Goal: Task Accomplishment & Management: Manage account settings

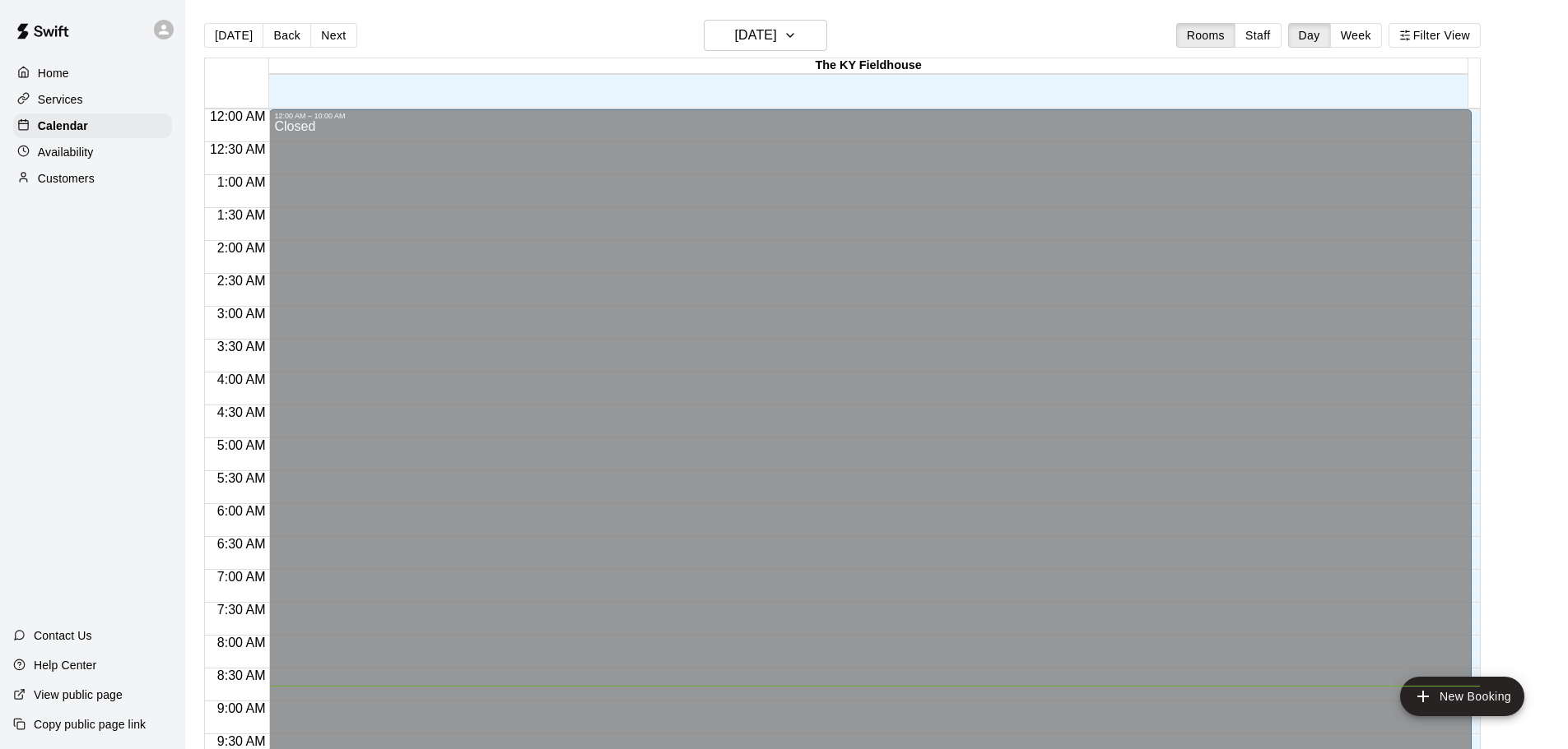
scroll to position [537, 0]
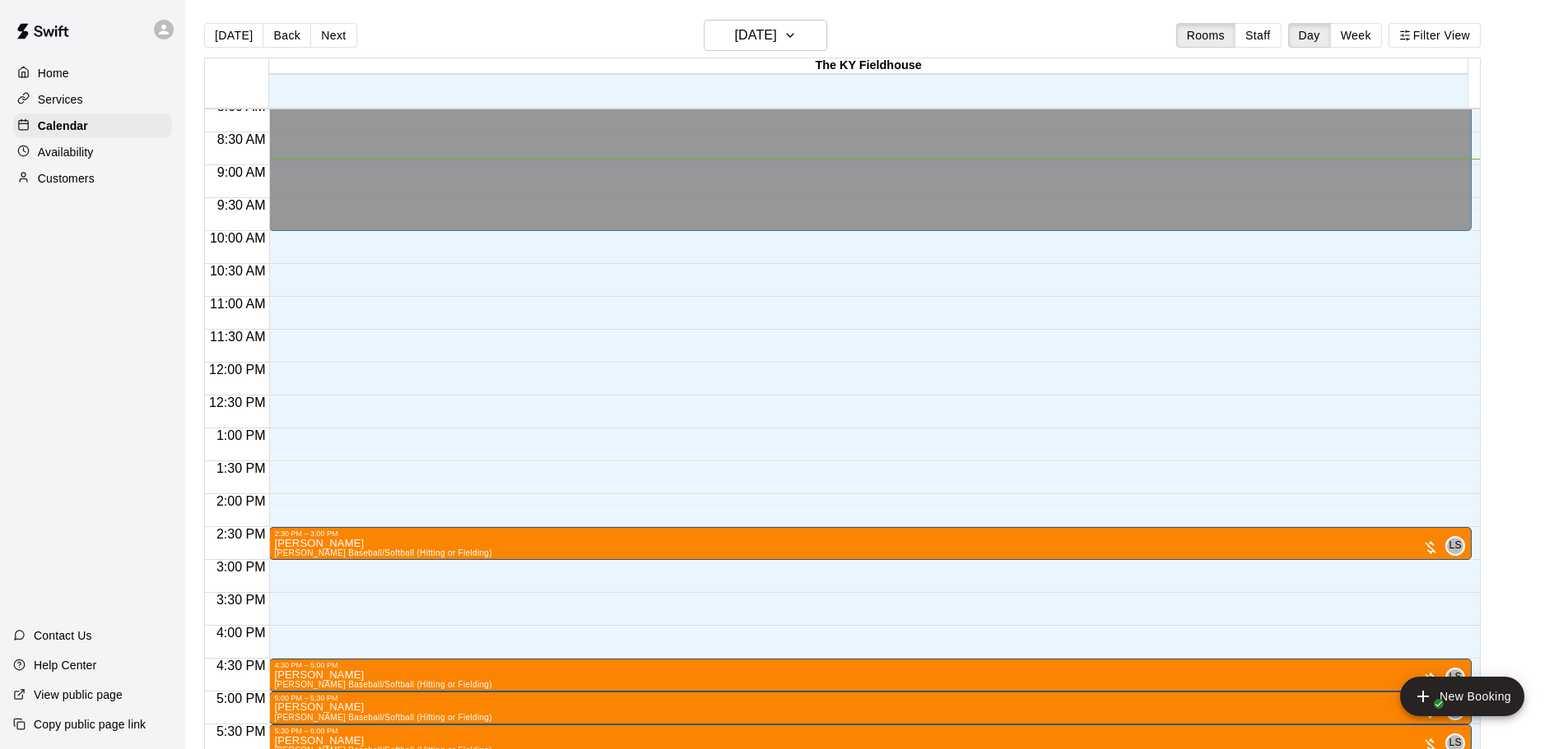
click at [74, 151] on p "Availability" at bounding box center [66, 153] width 56 height 16
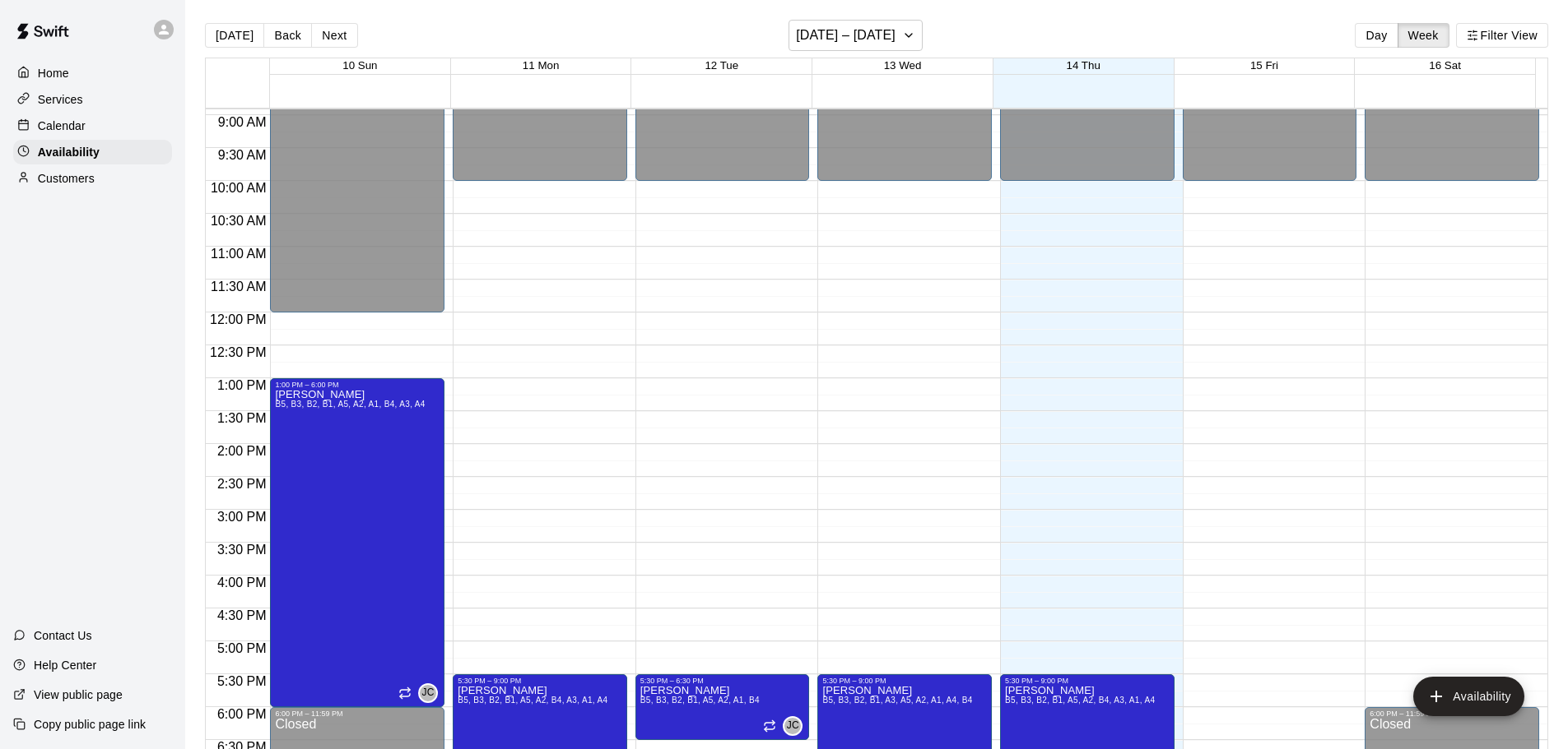
scroll to position [669, 0]
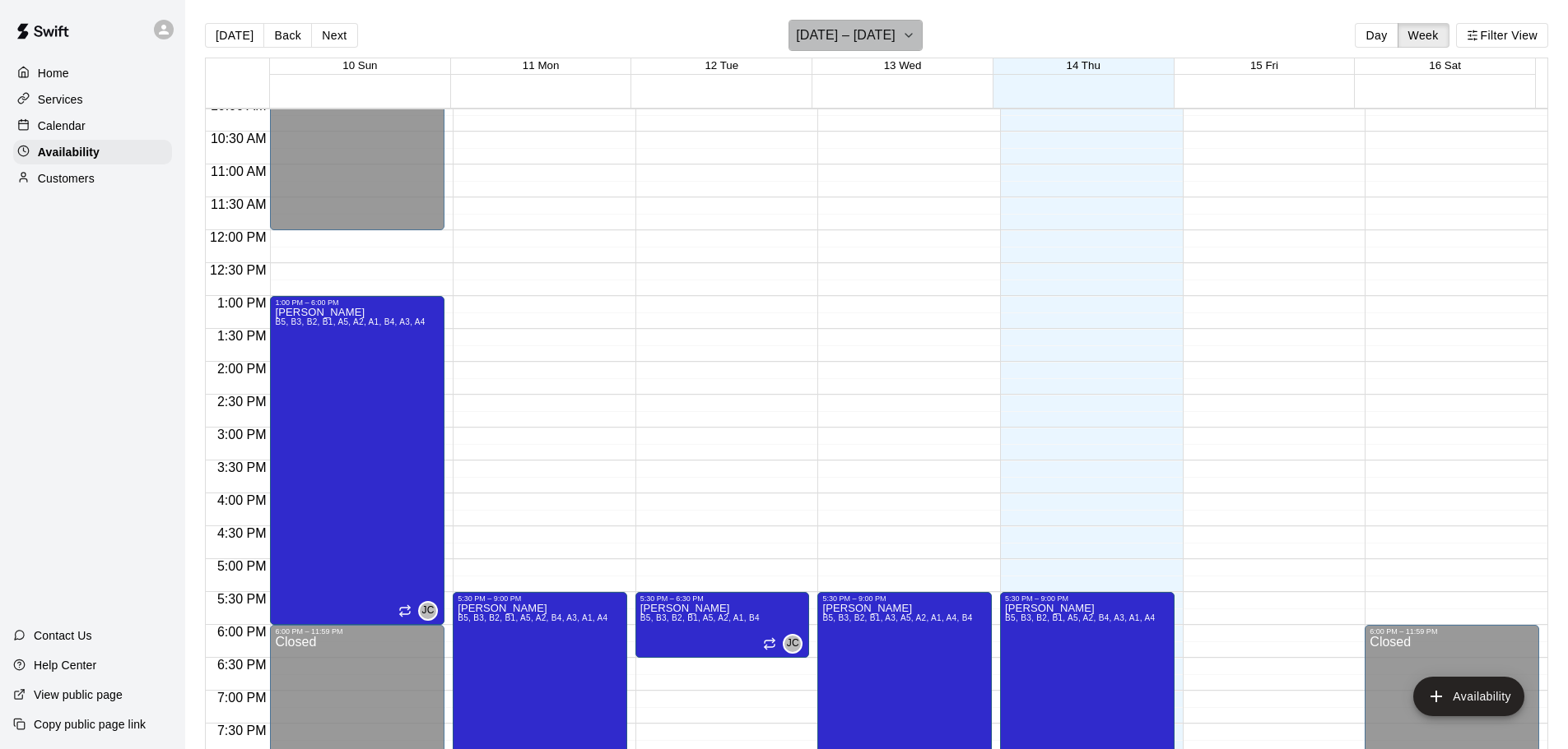
click at [857, 43] on h6 "[DATE] – [DATE]" at bounding box center [846, 34] width 100 height 23
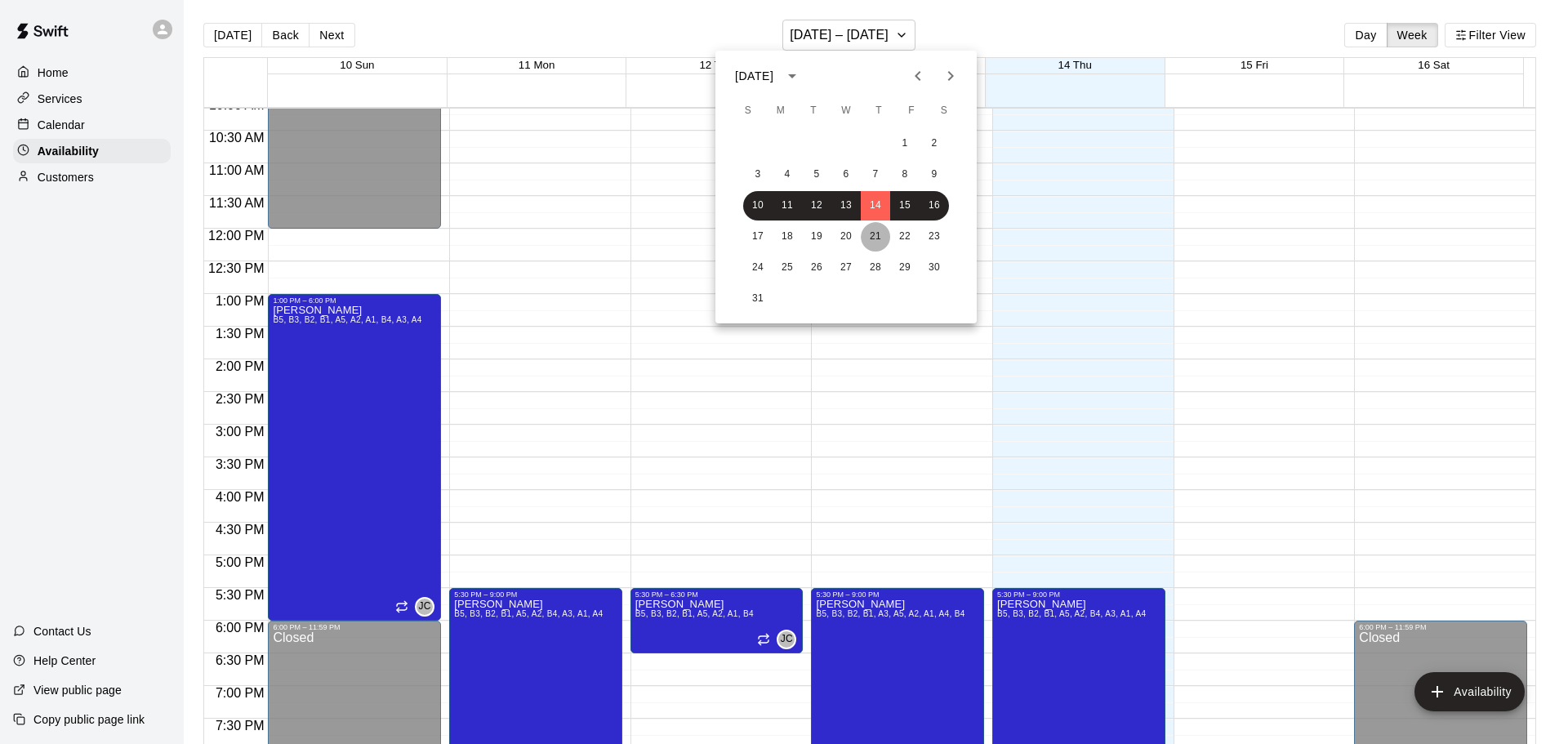
click at [877, 231] on button "21" at bounding box center [876, 236] width 30 height 30
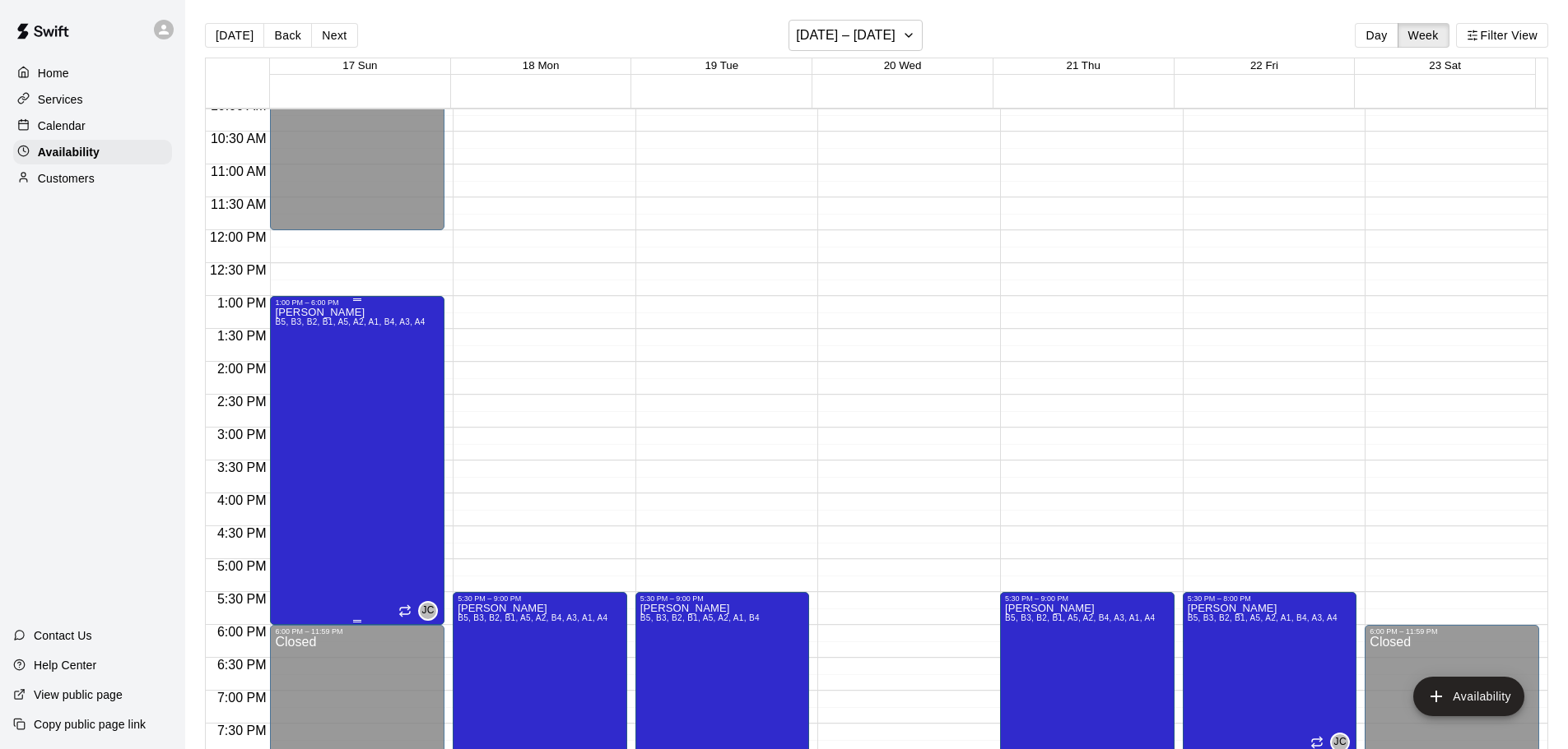
drag, startPoint x: 347, startPoint y: 319, endPoint x: 313, endPoint y: 468, distance: 152.8
click at [313, 468] on div "[PERSON_NAME] B5, B3, B2, B1, A5, A2, A1, B4, A3, A4" at bounding box center [350, 681] width 150 height 749
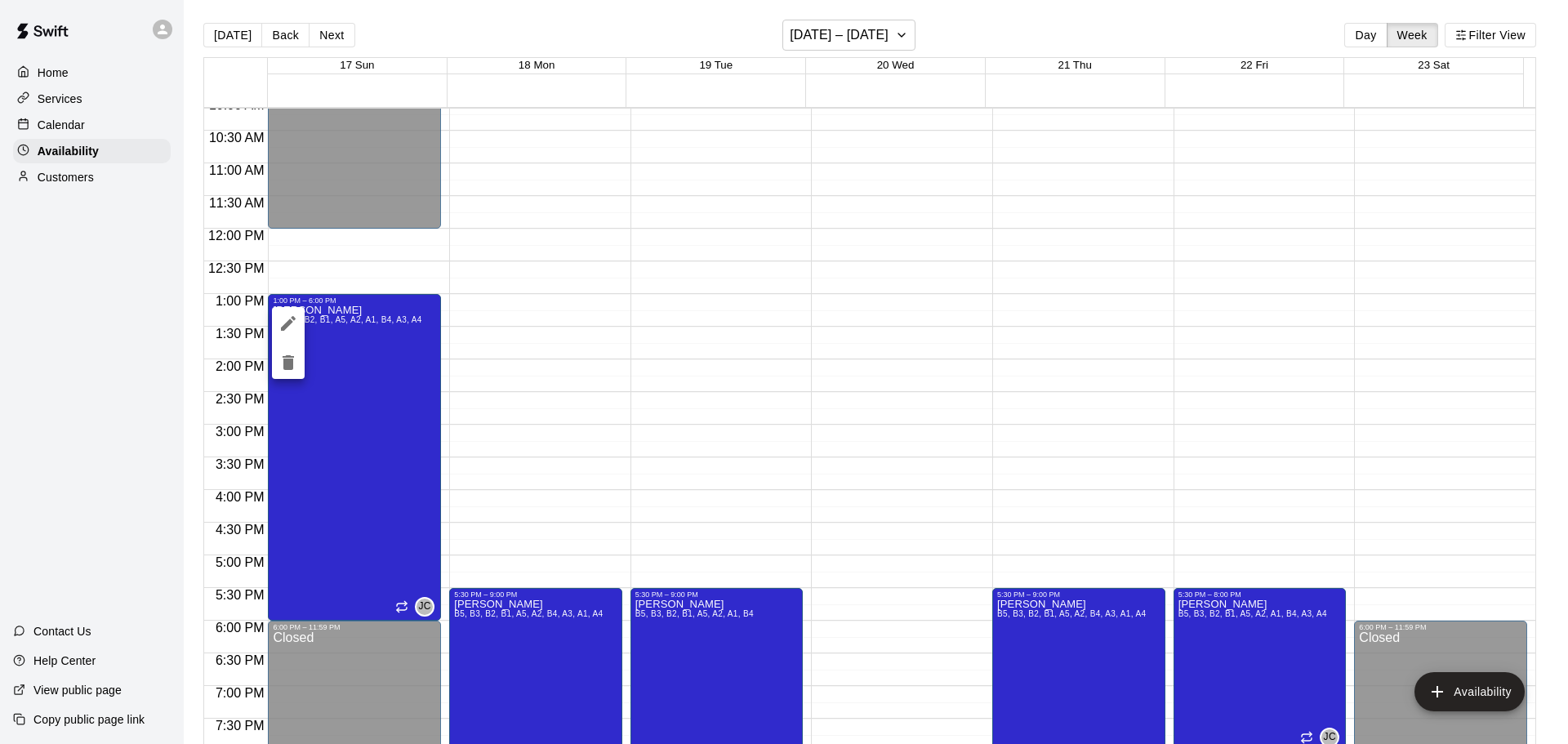
click at [284, 356] on icon "delete" at bounding box center [288, 363] width 12 height 14
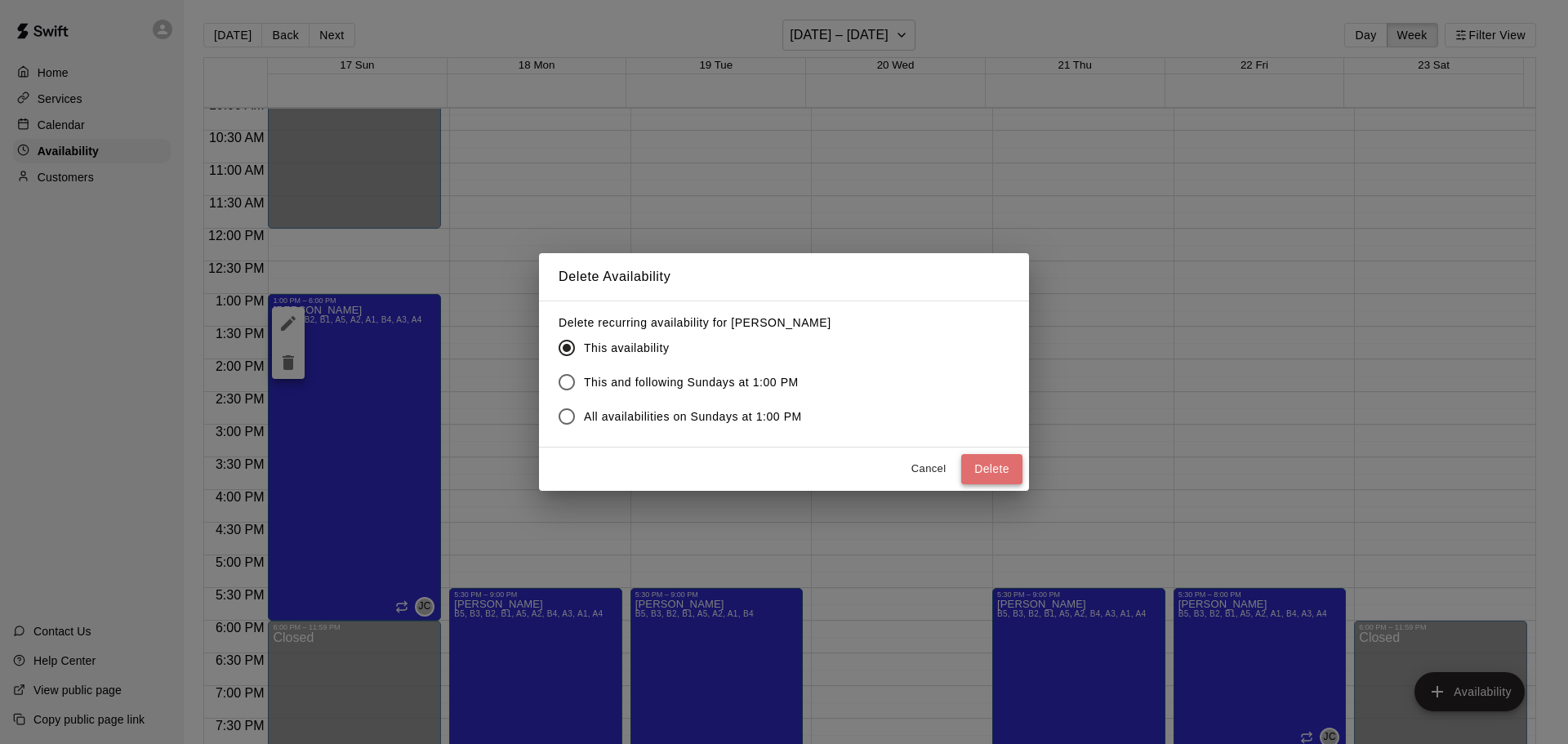
click at [1003, 473] on button "Delete" at bounding box center [992, 470] width 61 height 31
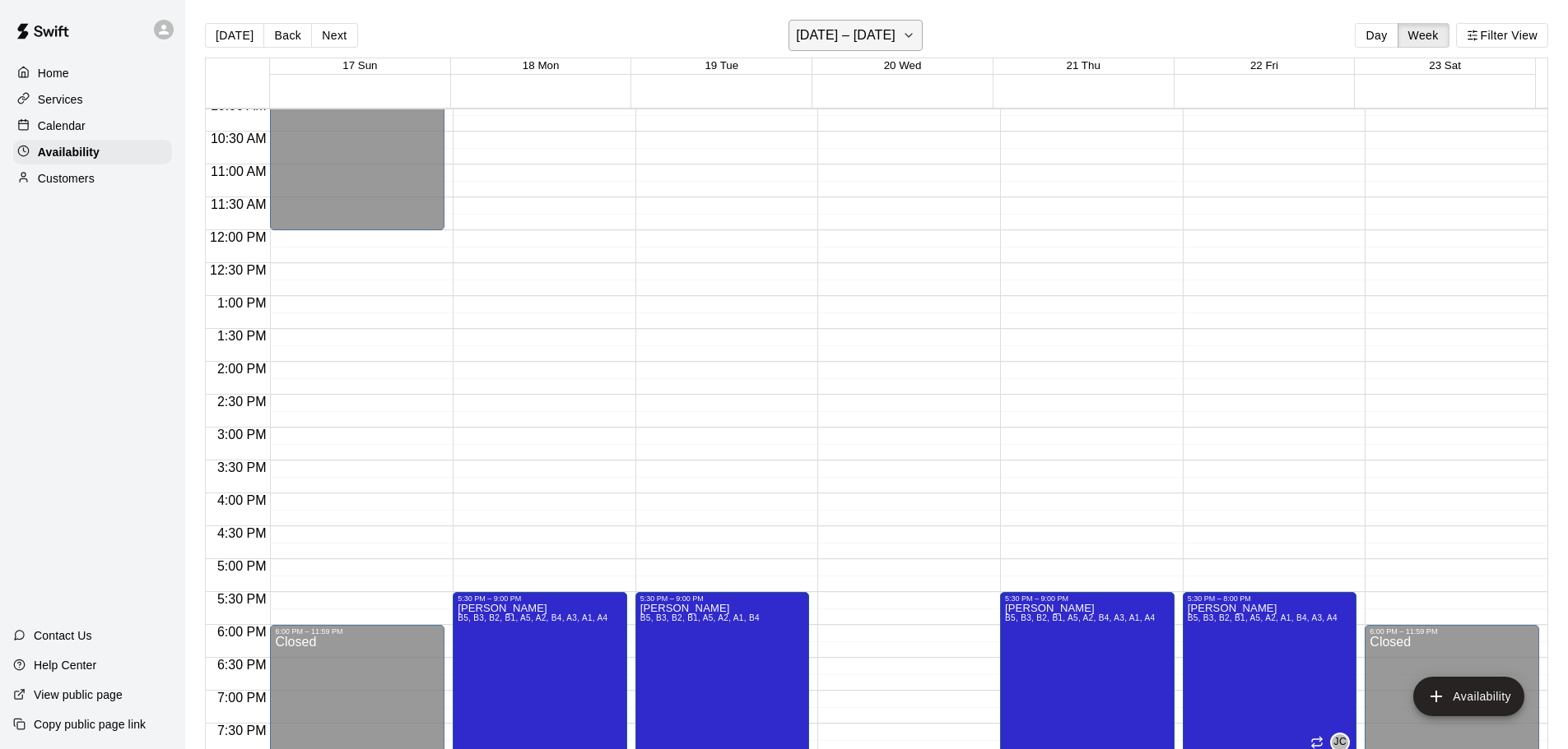
click at [889, 33] on button "[DATE] – [DATE]" at bounding box center [856, 35] width 134 height 31
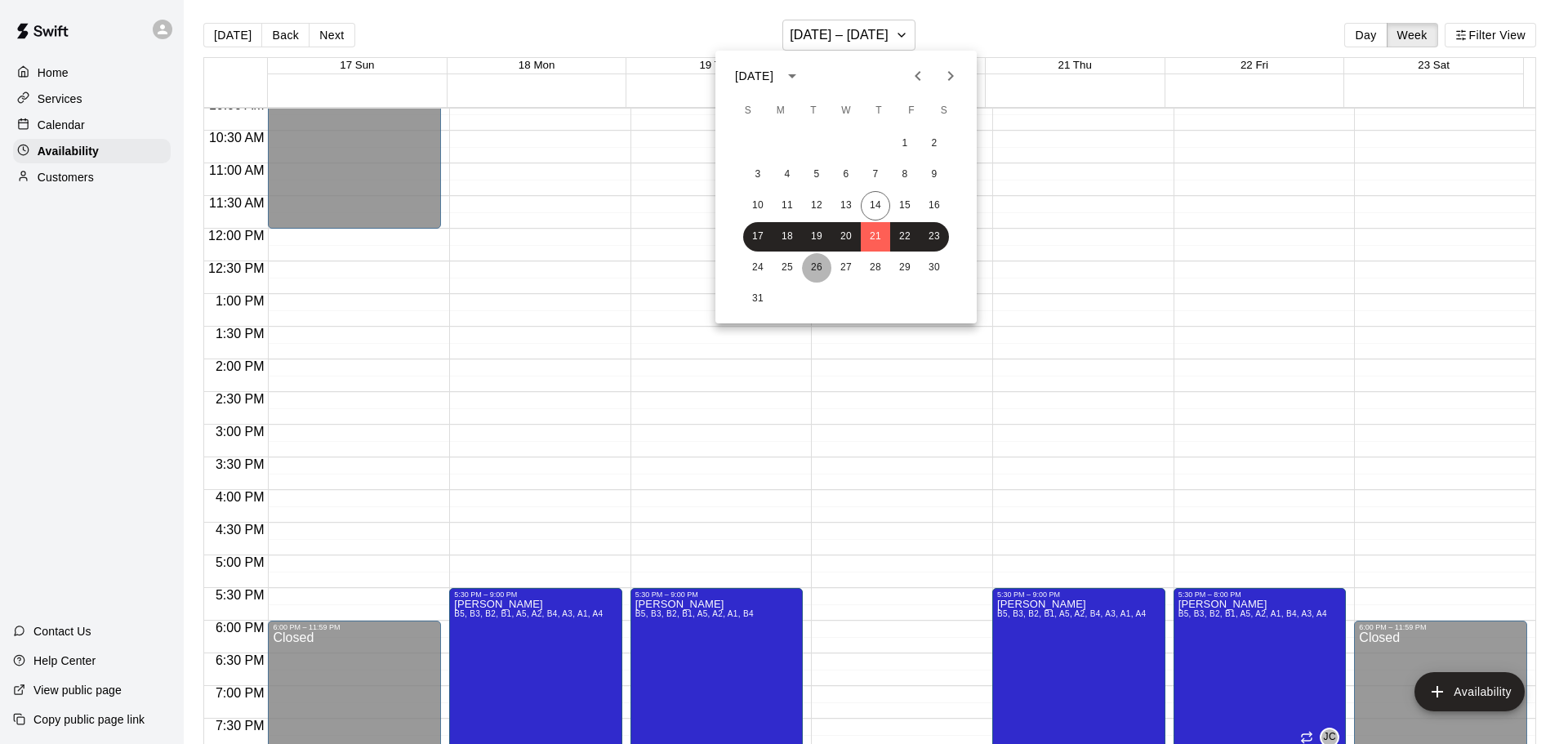
click at [821, 266] on button "26" at bounding box center [817, 268] width 30 height 30
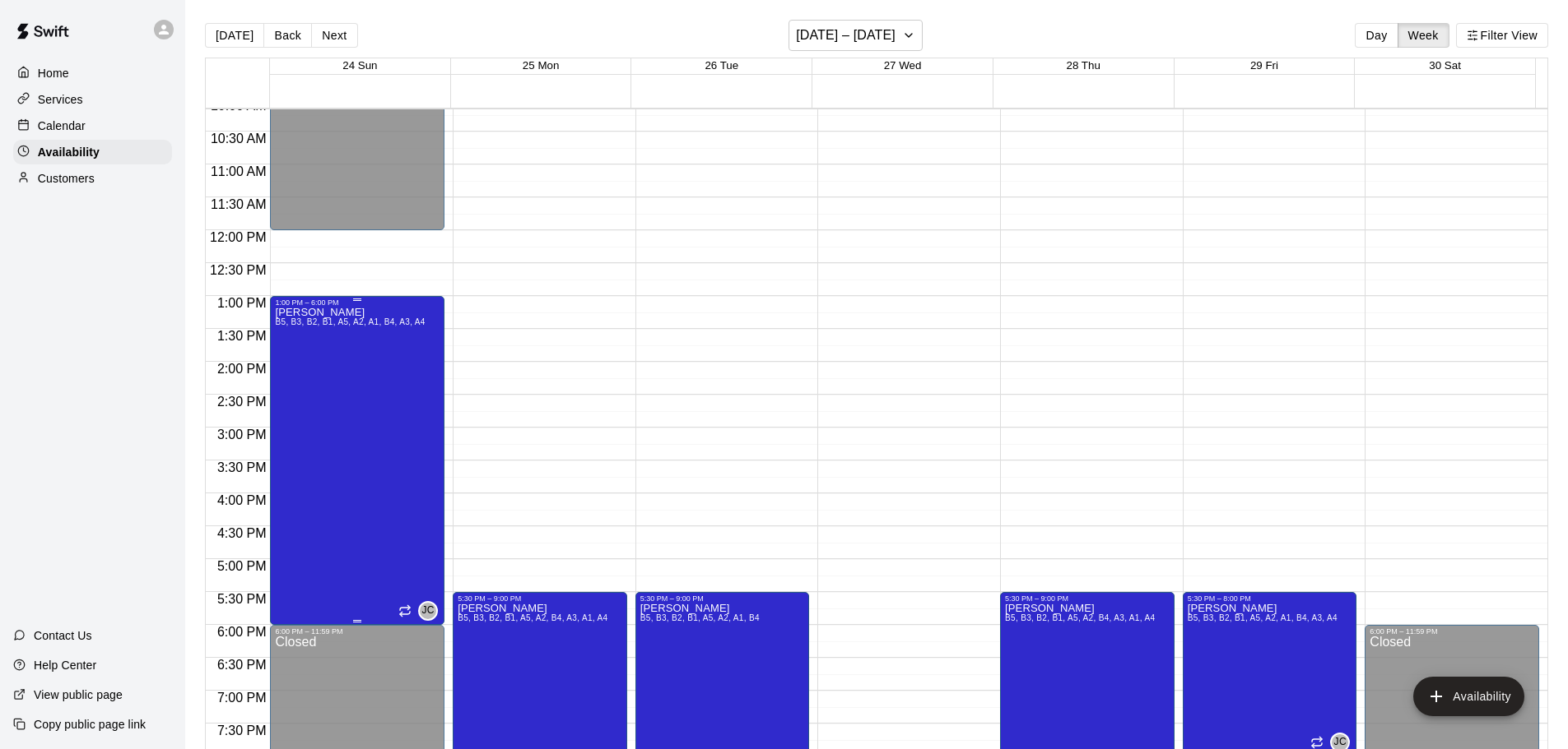
drag, startPoint x: 350, startPoint y: 360, endPoint x: 312, endPoint y: 371, distance: 39.6
click at [312, 371] on div "[PERSON_NAME] B5, B3, B2, B1, A5, A2, A1, B4, A3, A4" at bounding box center [350, 681] width 150 height 749
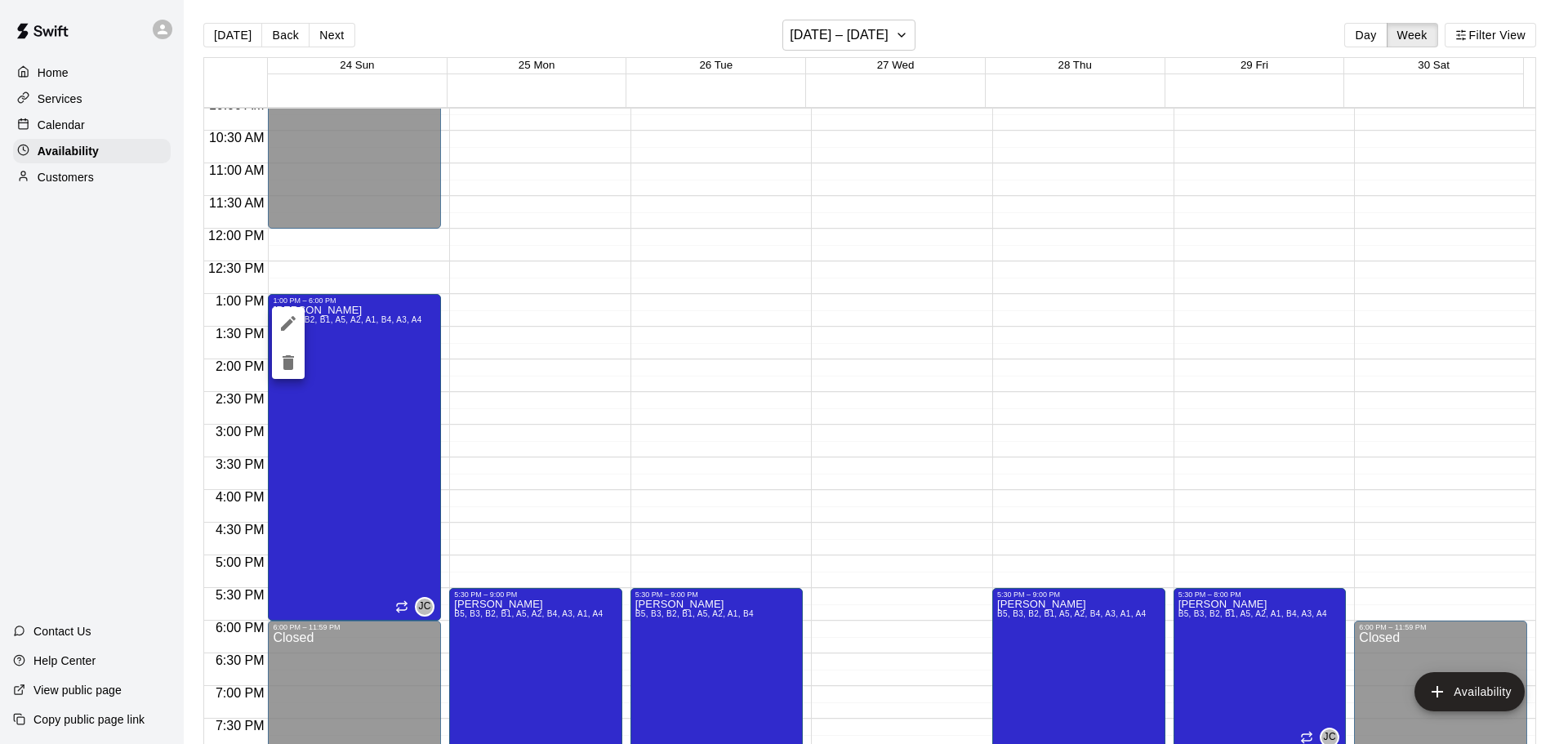
click at [549, 341] on div at bounding box center [784, 372] width 1568 height 744
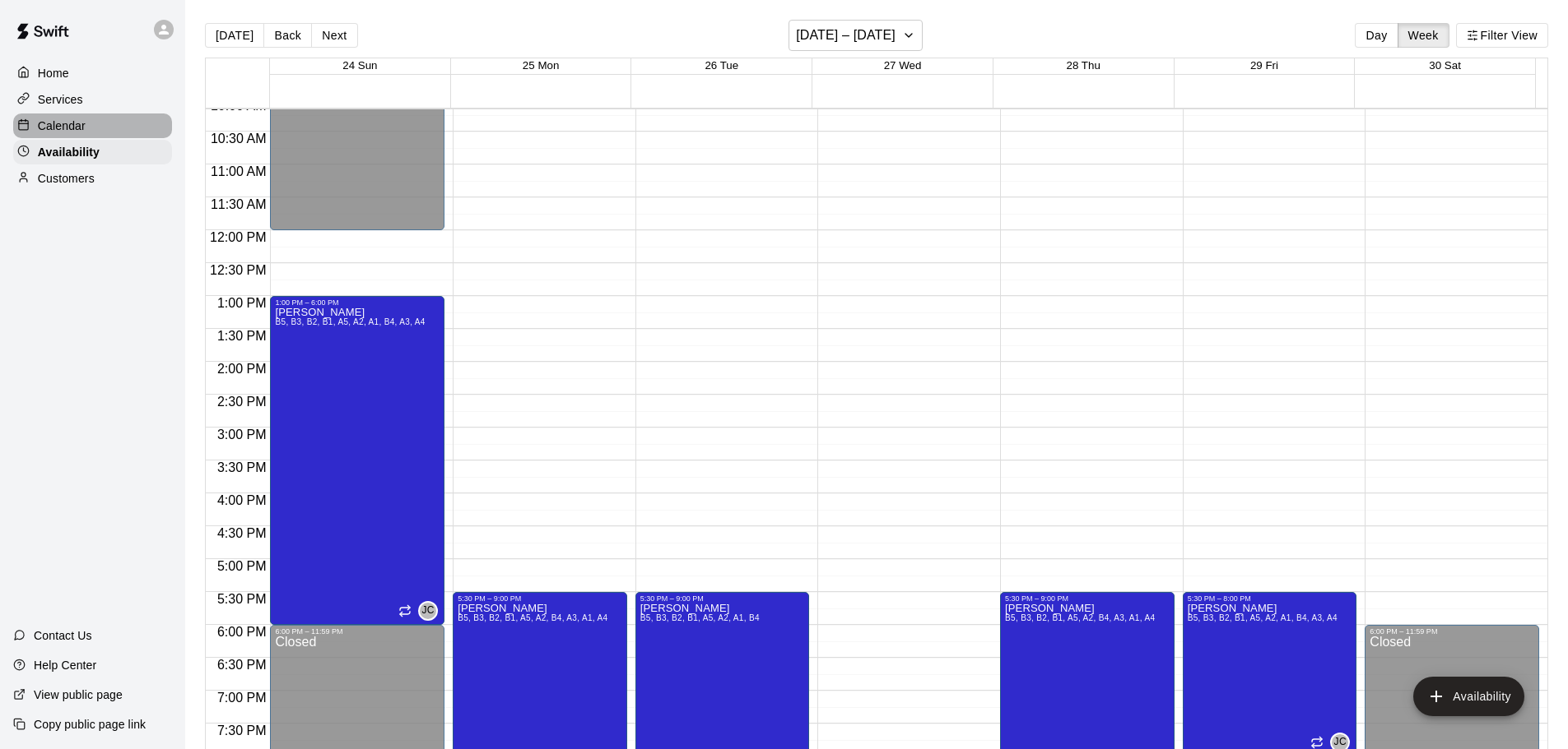
click at [45, 120] on p "Calendar" at bounding box center [62, 126] width 48 height 16
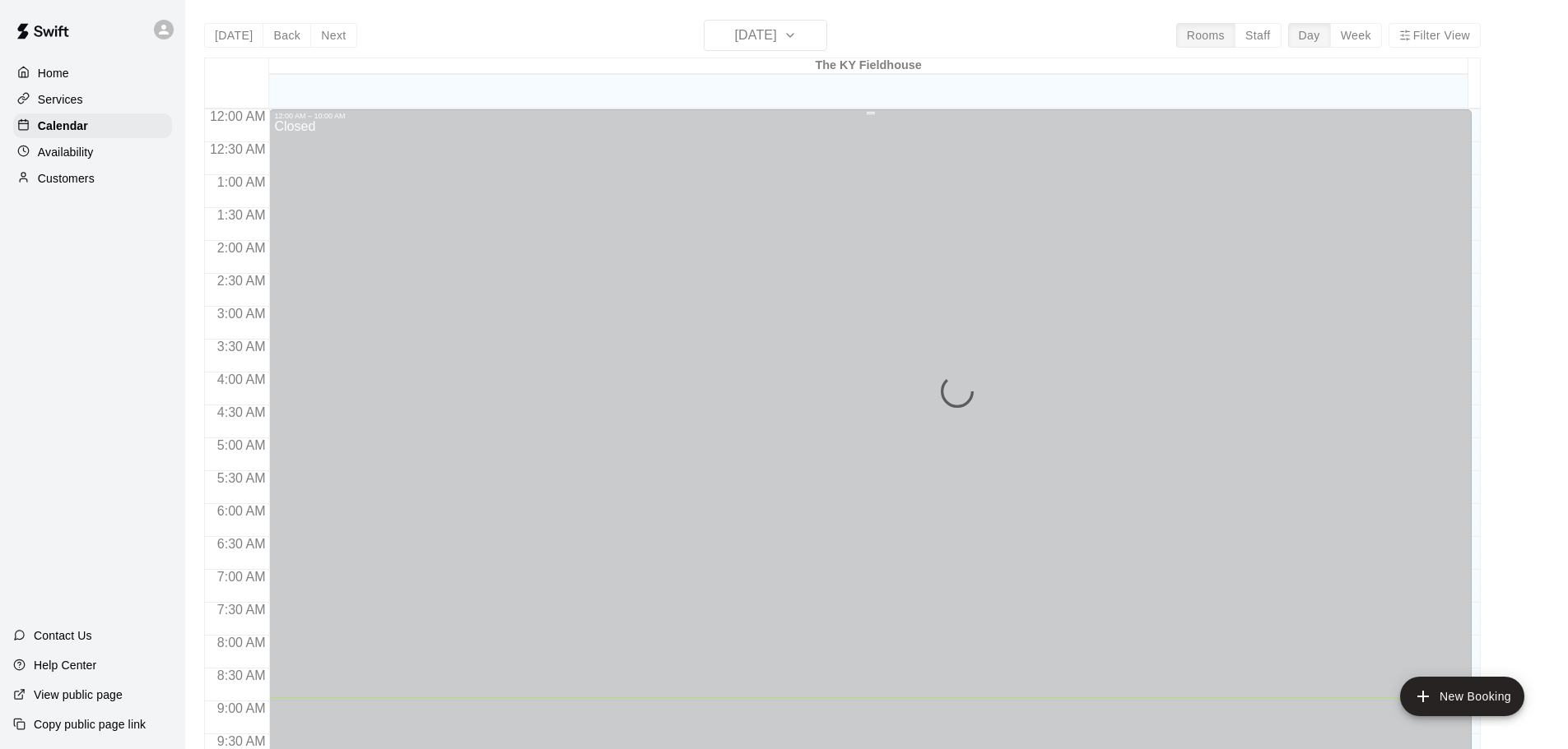
scroll to position [588, 0]
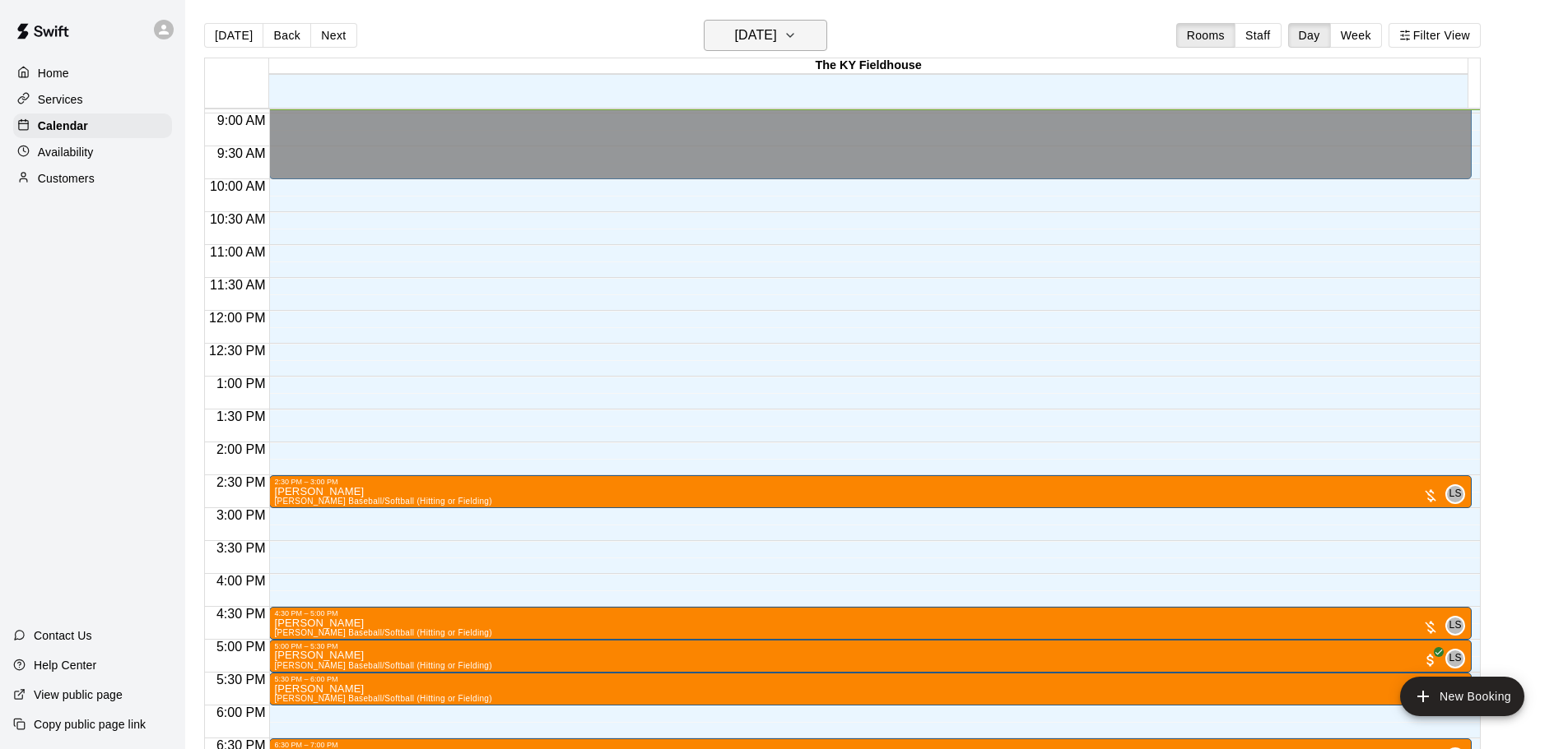
click at [797, 39] on icon "button" at bounding box center [789, 35] width 13 height 20
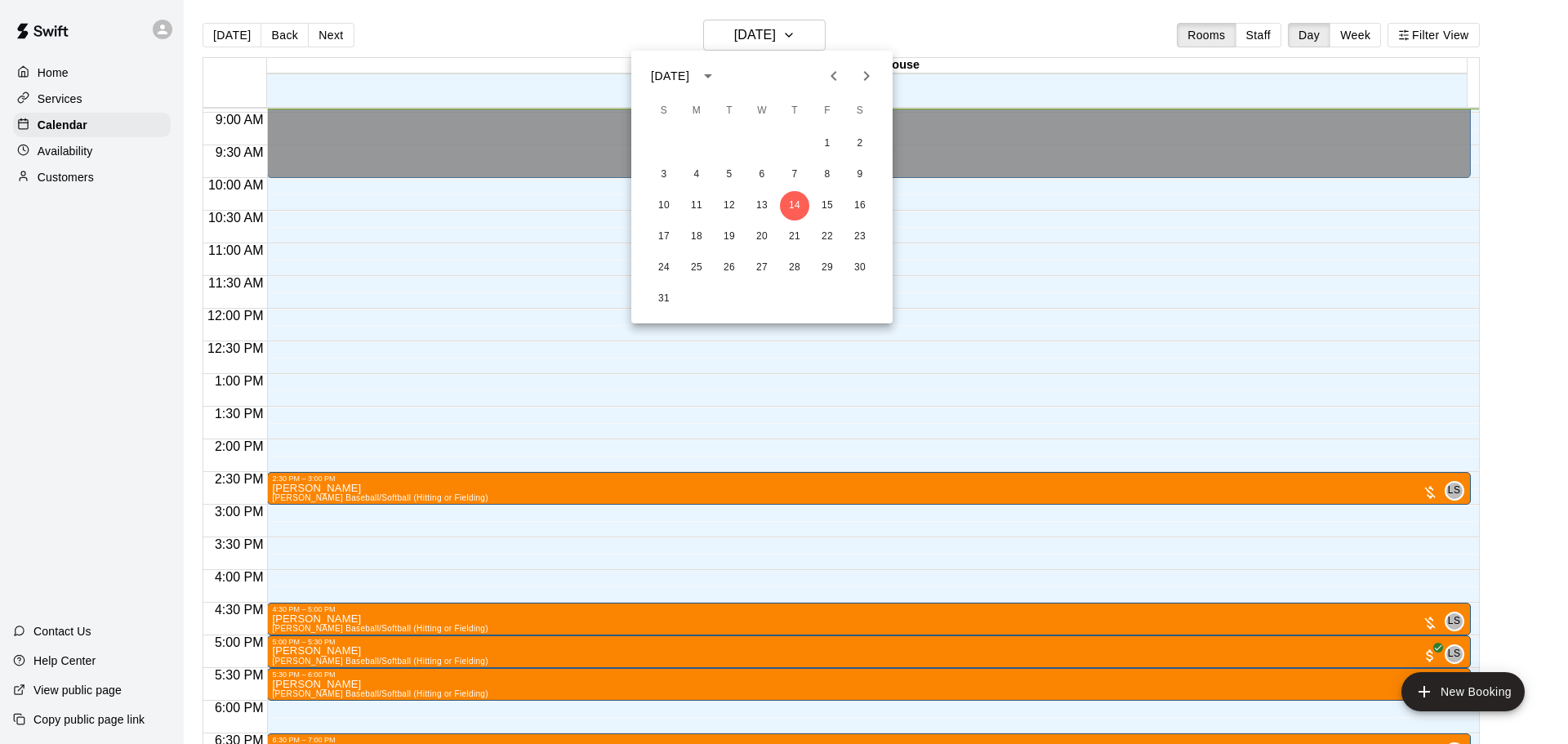
click at [1257, 41] on div at bounding box center [784, 372] width 1568 height 744
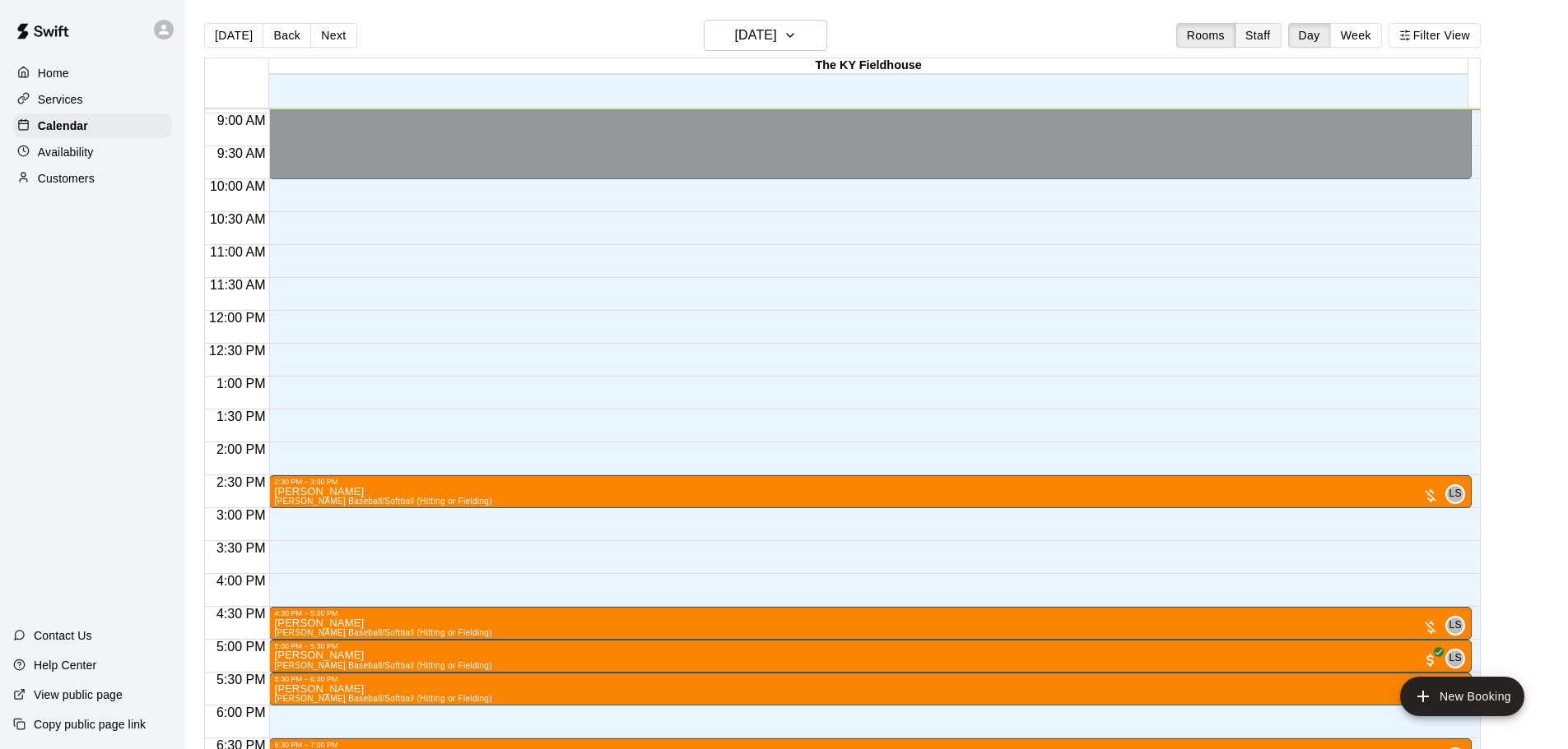
click at [1281, 42] on button "Staff" at bounding box center [1258, 34] width 47 height 25
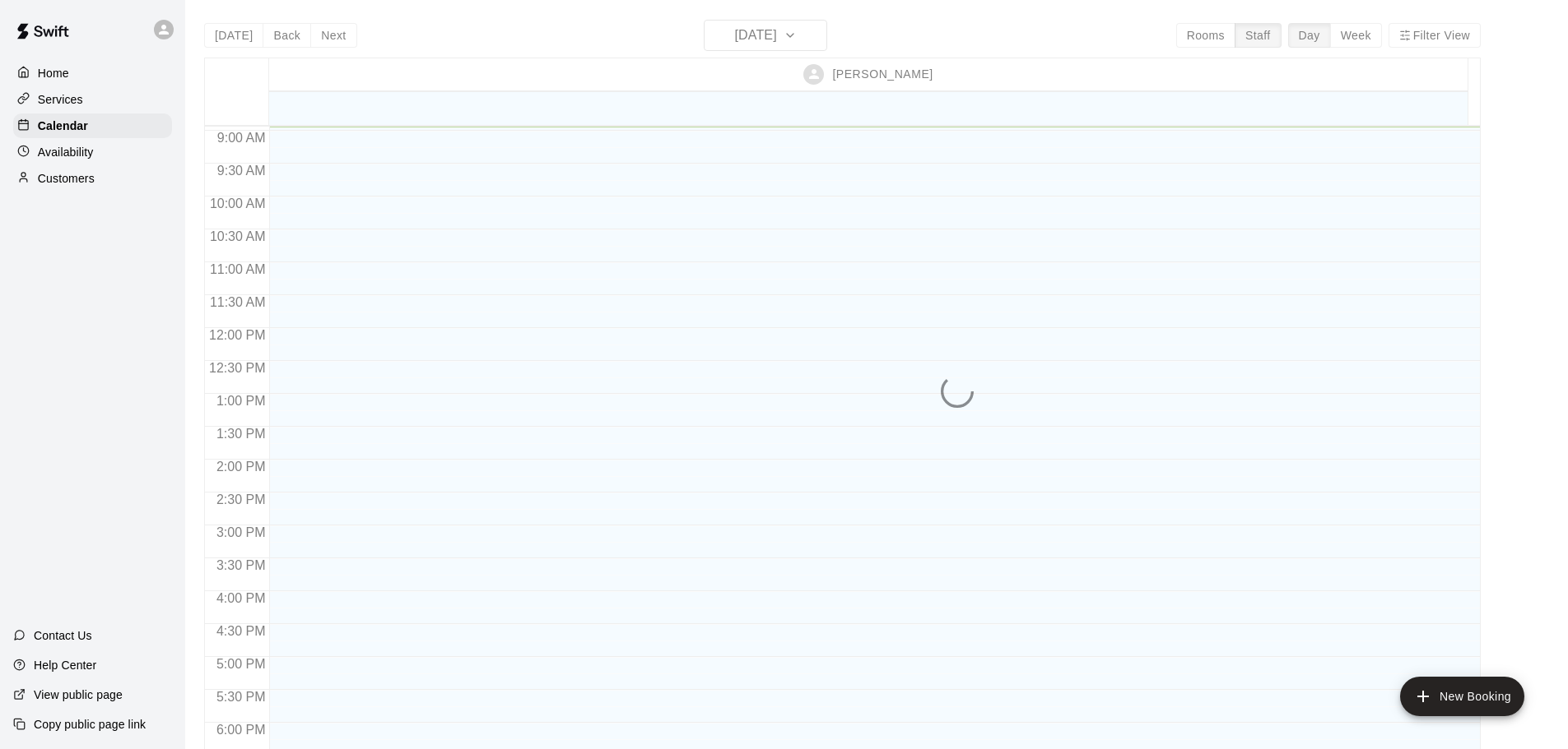
click at [1355, 34] on div "[DATE] Back [DATE][DATE] Rooms Staff Day Week Filter View [PERSON_NAME] 14 Thu …" at bounding box center [842, 394] width 1276 height 749
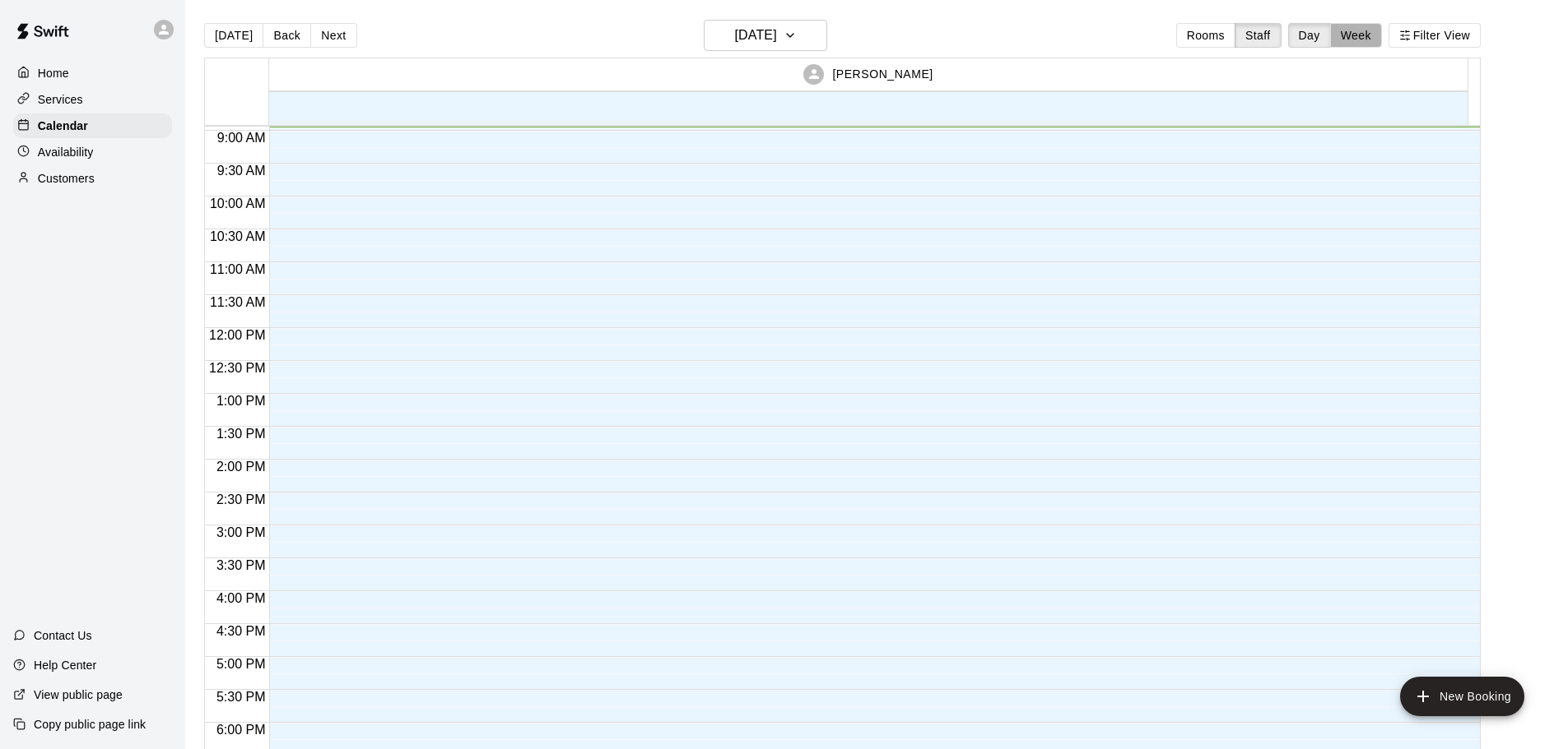
click at [1355, 34] on button "Week" at bounding box center [1355, 34] width 52 height 25
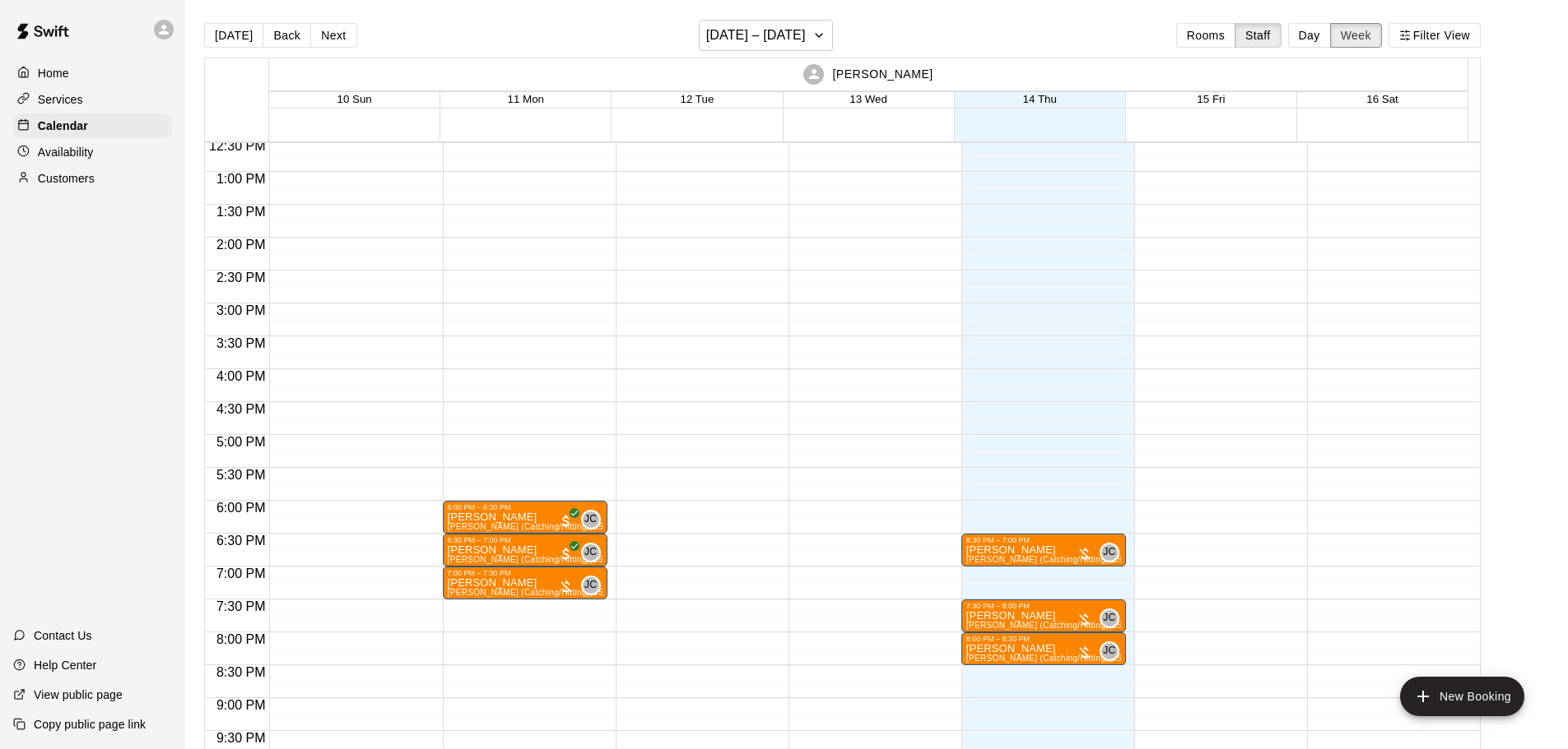
scroll to position [708, 0]
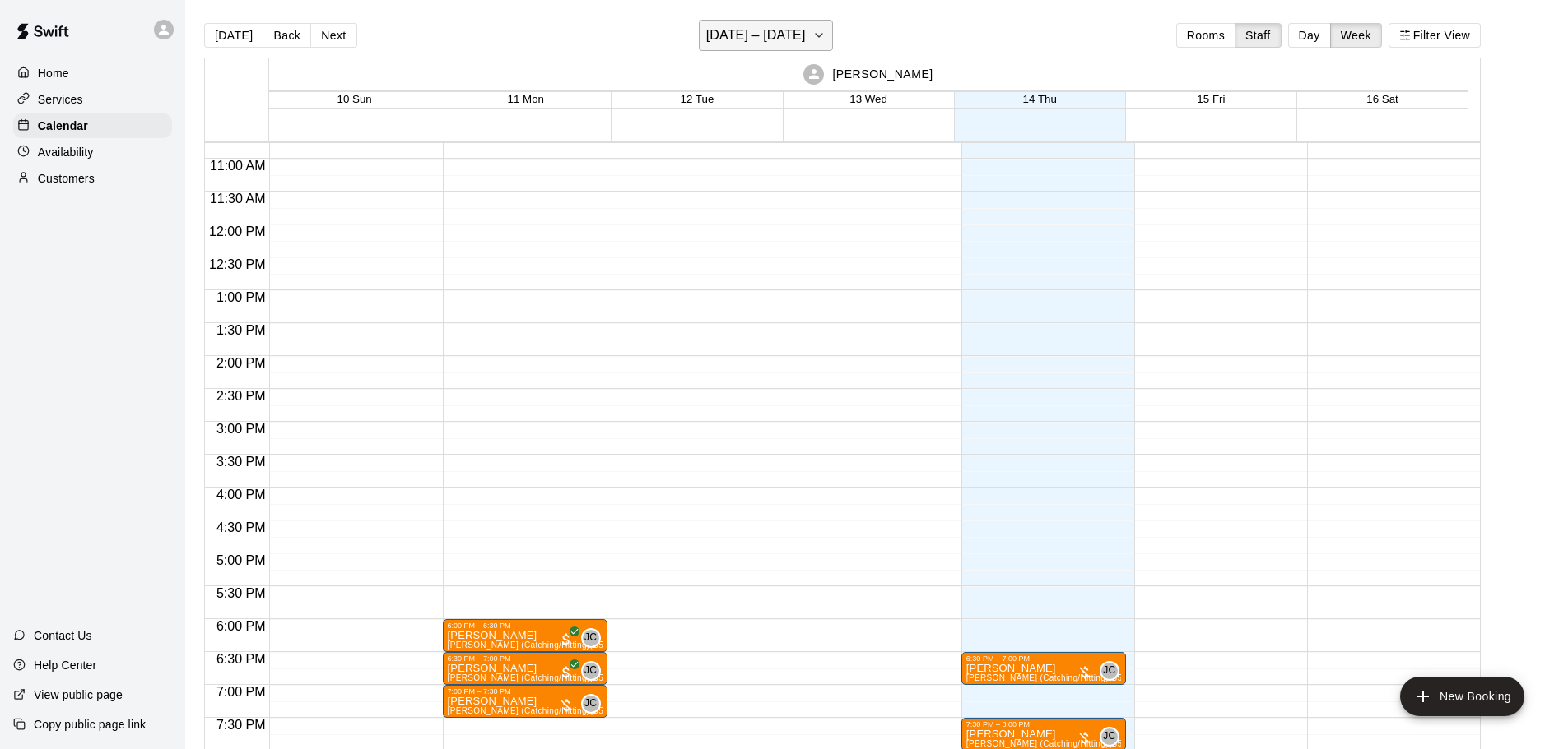
click at [744, 46] on h6 "[DATE] – [DATE]" at bounding box center [756, 34] width 100 height 23
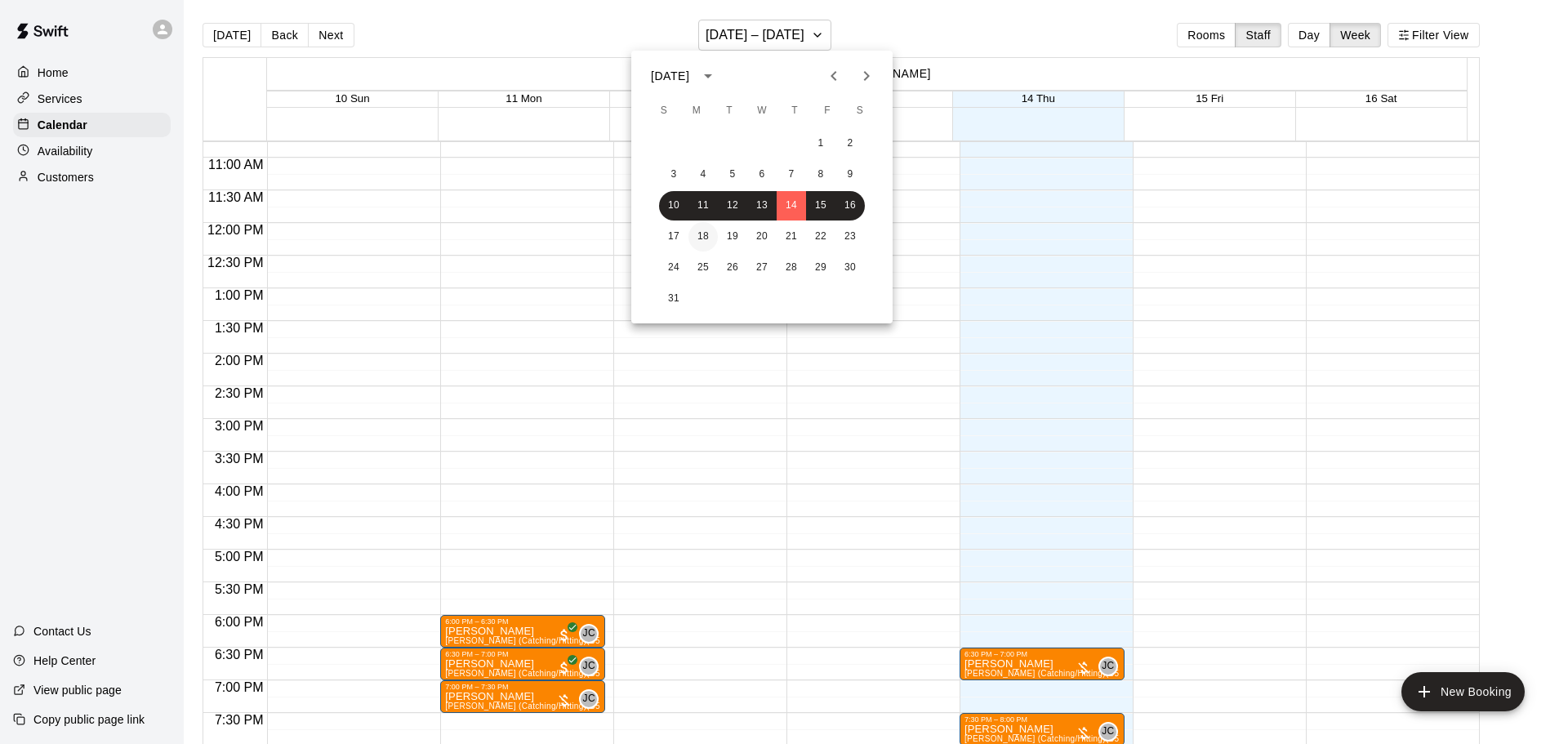
click at [708, 234] on button "18" at bounding box center [703, 236] width 30 height 30
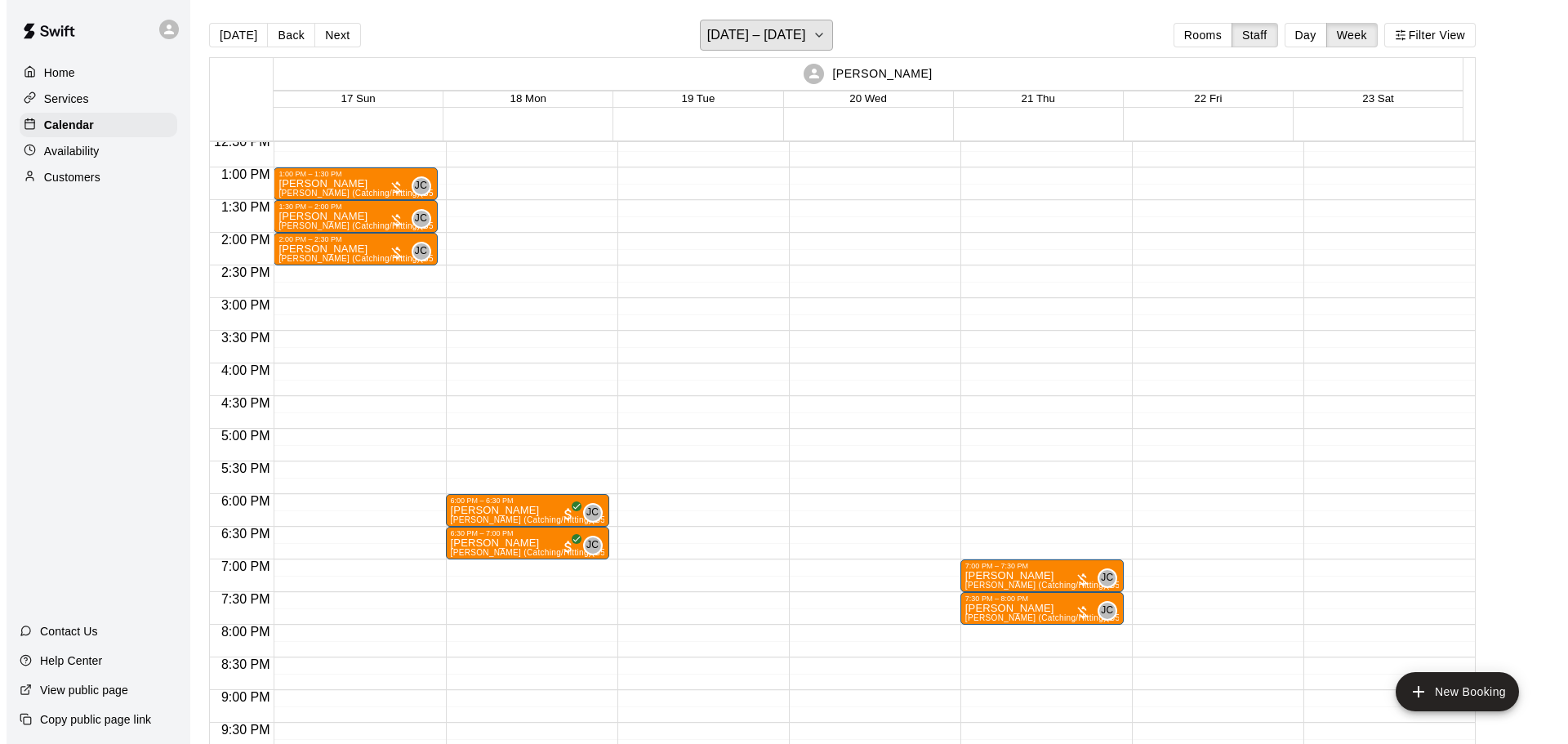
scroll to position [785, 0]
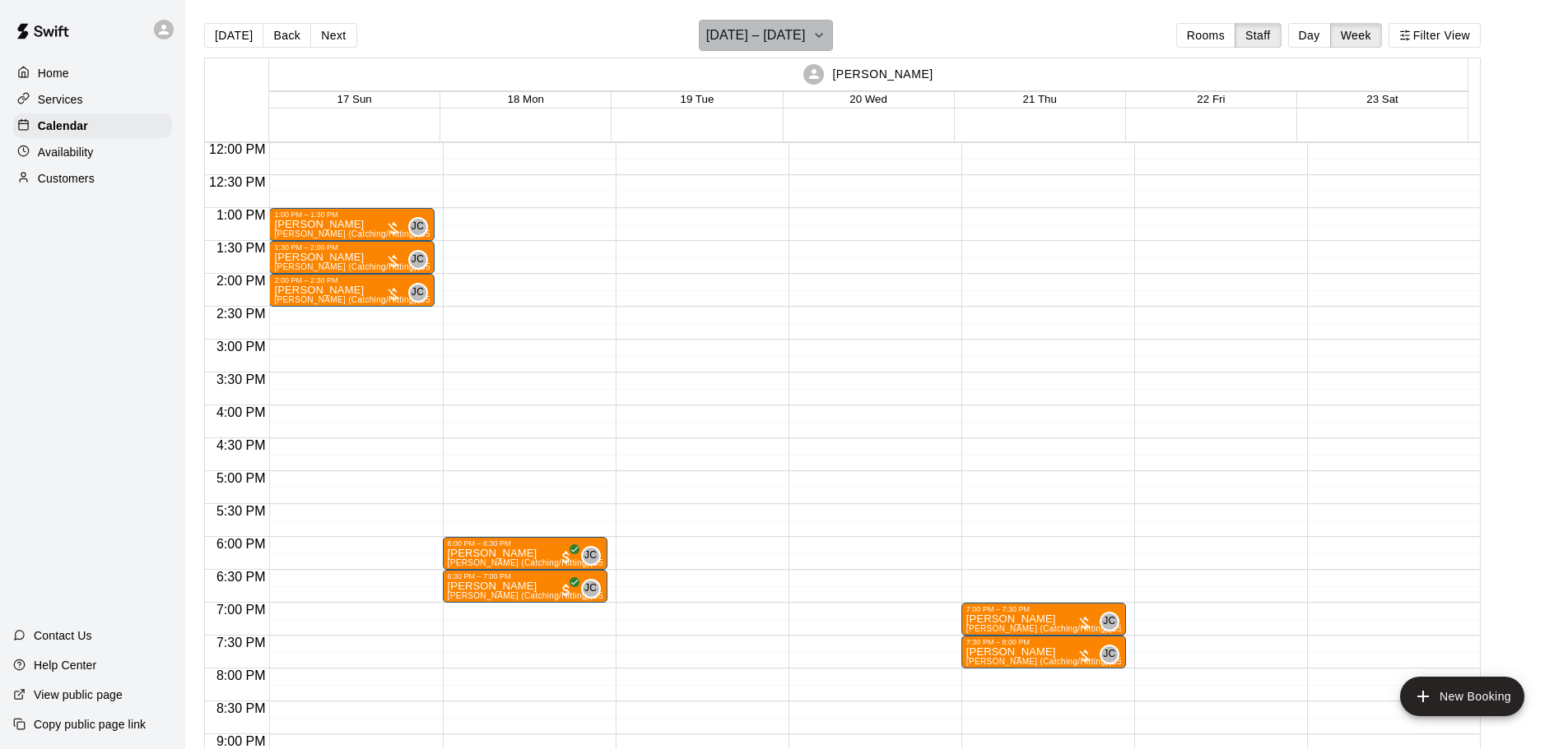
click at [789, 31] on h6 "[DATE] – [DATE]" at bounding box center [756, 34] width 100 height 23
